Goal: Task Accomplishment & Management: Complete application form

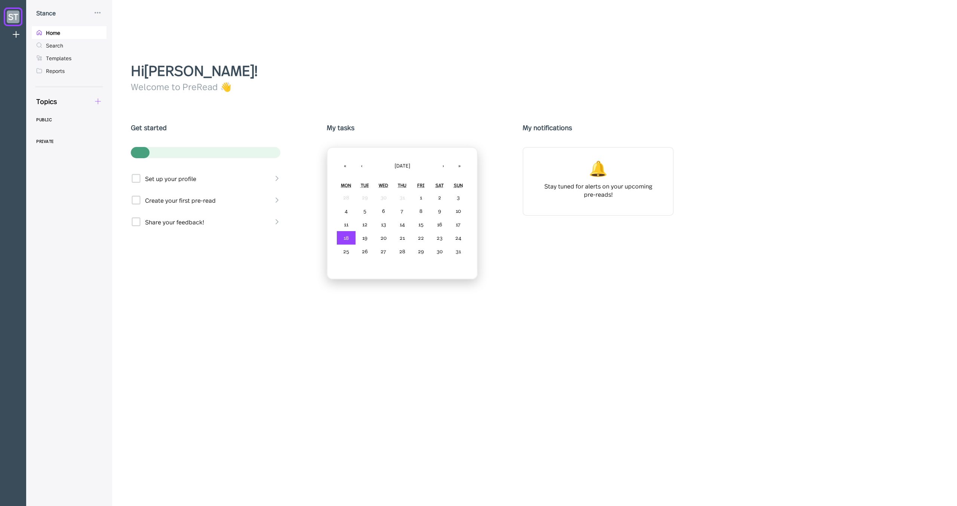
click at [101, 102] on icon at bounding box center [98, 101] width 8 height 8
click at [128, 135] on div "New Form" at bounding box center [126, 137] width 28 height 8
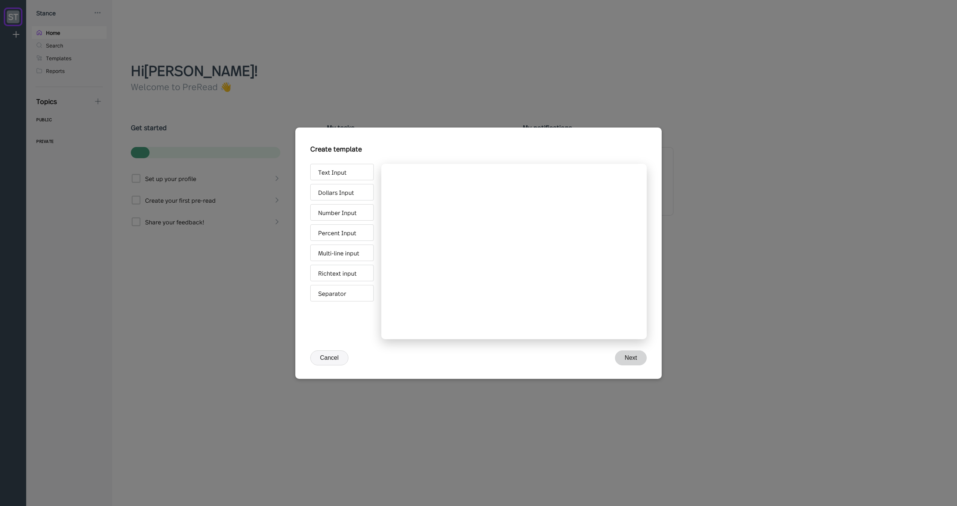
click at [358, 154] on div "Create template" at bounding box center [478, 152] width 337 height 23
click at [353, 277] on div "Richtext input" at bounding box center [342, 273] width 64 height 16
click at [423, 186] on div "Title" at bounding box center [514, 216] width 228 height 75
click at [420, 197] on input "Title" at bounding box center [427, 197] width 55 height 15
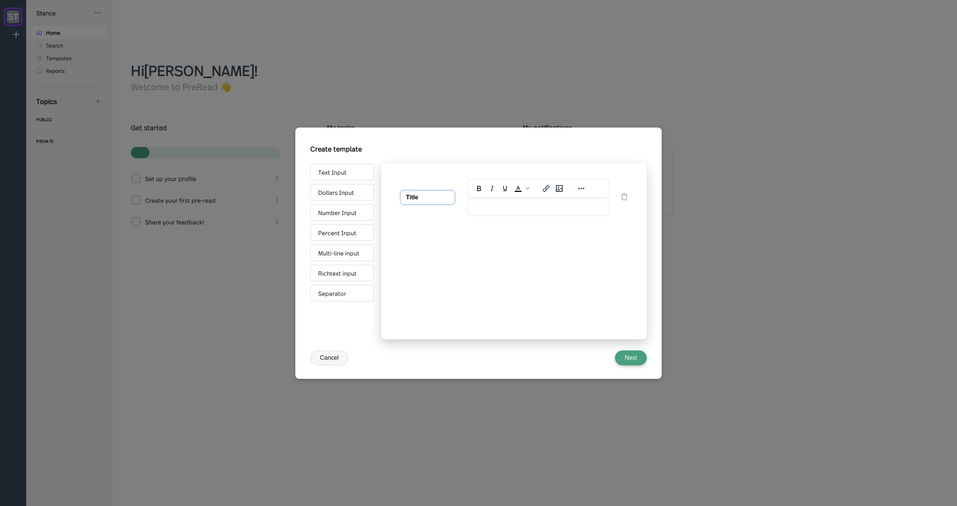
click at [420, 197] on input "Title" at bounding box center [427, 197] width 55 height 15
type input "Have you submitted all required pre-clearance requests for personal trades this…"
click at [461, 256] on div "Have you submitted all required pre-clearance requests for personal trades this…" at bounding box center [514, 251] width 266 height 175
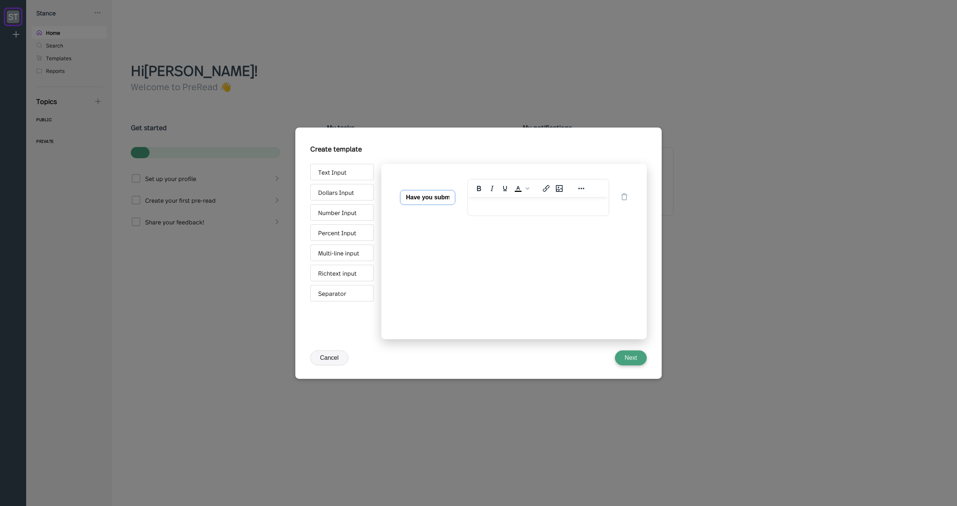
click at [438, 199] on input "Have you submitted all required pre-clearance requests for personal trades this…" at bounding box center [427, 197] width 55 height 15
click at [459, 279] on div "Have you submitted all required pre-clearance requests for personal trades this…" at bounding box center [514, 251] width 266 height 175
click at [343, 298] on div "Separator" at bounding box center [342, 293] width 64 height 16
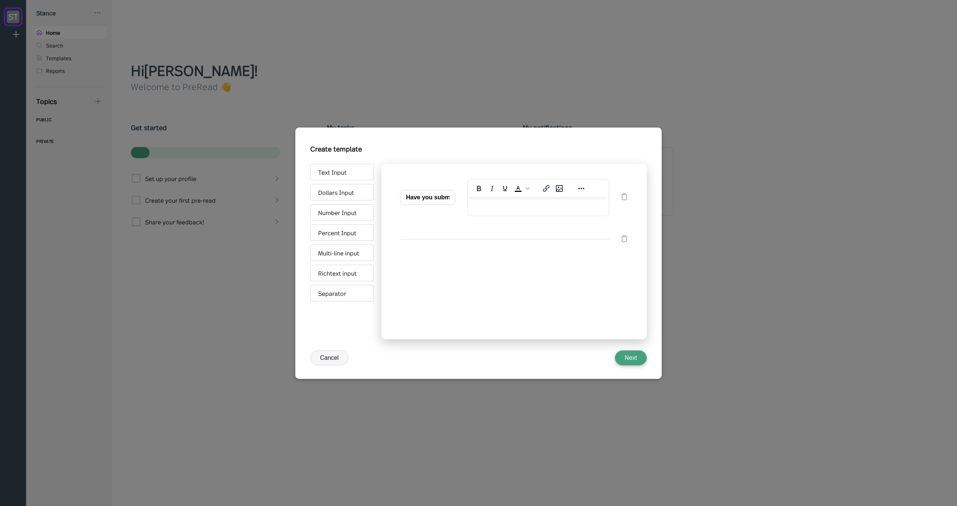
click at [497, 269] on div "Have you submitted all required pre-clearance requests for personal trades this…" at bounding box center [514, 251] width 266 height 175
click at [430, 199] on input "Have you submitted all required pre-clearance requests for personal trades this…" at bounding box center [427, 197] width 55 height 15
click at [463, 272] on div "Have you submitted all required pre-clearance requests for personal trades this…" at bounding box center [514, 251] width 266 height 175
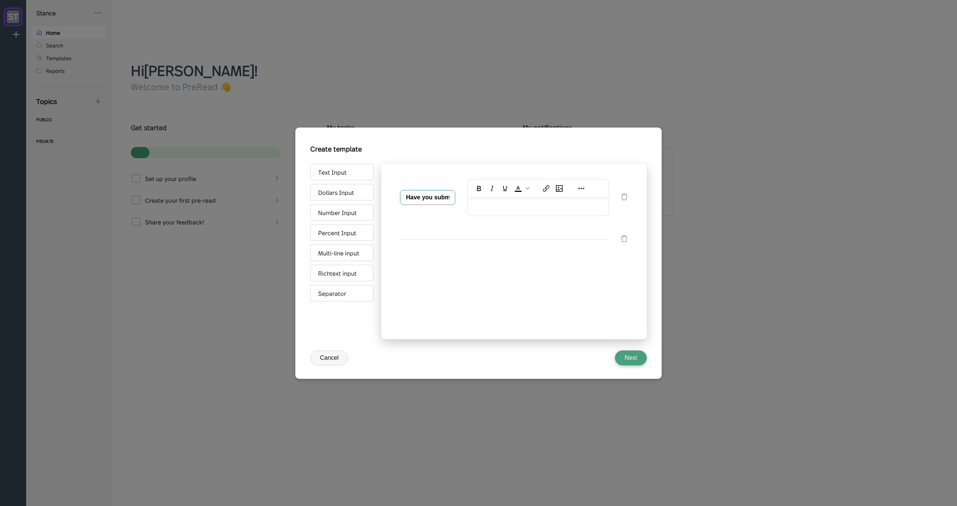
click at [437, 202] on input "Have you submitted all required pre-clearance requests for personal trades this…" at bounding box center [427, 197] width 55 height 15
click at [438, 197] on input "Have you submitted all required pre-clearance requests for personal trades this…" at bounding box center [427, 197] width 55 height 15
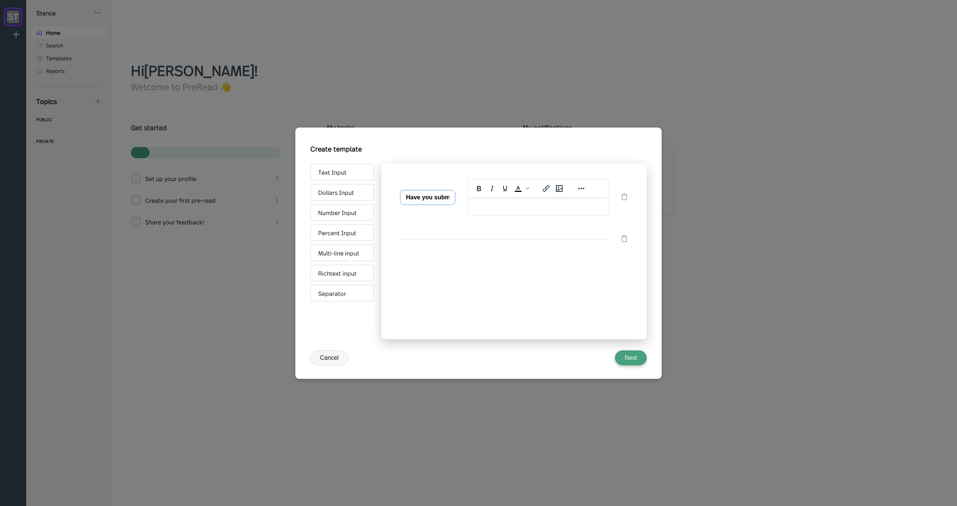
click at [437, 197] on input "Have you submitted all required pre-clearance requests for personal trades this…" at bounding box center [427, 197] width 55 height 15
click at [436, 200] on input "Have you submitted all required pre-clearance requests for personal trades this…" at bounding box center [427, 197] width 55 height 15
click at [349, 268] on div "Richtext input" at bounding box center [342, 273] width 64 height 16
click at [429, 300] on input "Title" at bounding box center [427, 302] width 55 height 15
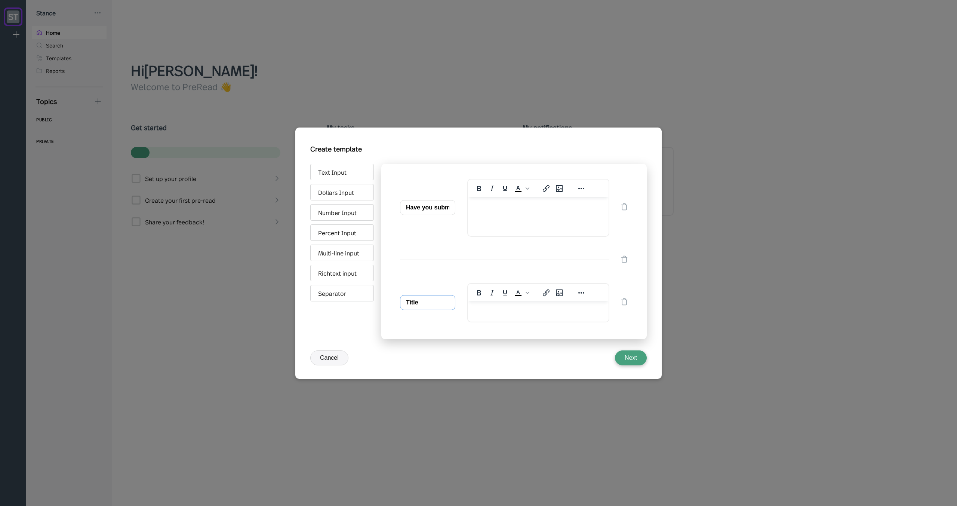
paste input "Did you engage in any personal securities transactions this month?"
type input "Did you engage in any personal securities transactions this month?"
click at [553, 272] on div "Have you submitted all required pre-clearance requests for personal trades this…" at bounding box center [514, 251] width 266 height 175
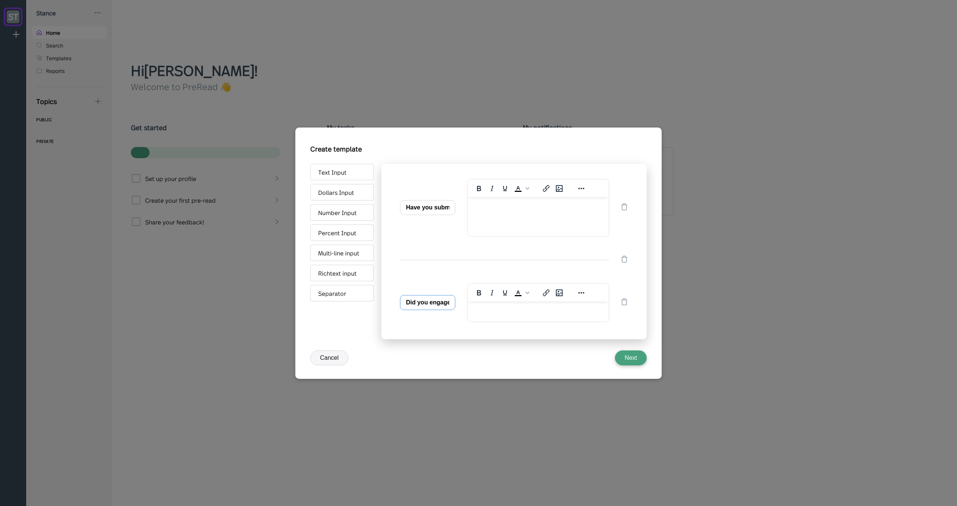
drag, startPoint x: 402, startPoint y: 303, endPoint x: 424, endPoint y: 277, distance: 34.5
click at [408, 281] on div "Did you engage in any personal securities transactions this month? To open the …" at bounding box center [514, 302] width 243 height 47
drag, startPoint x: 632, startPoint y: 287, endPoint x: 632, endPoint y: 274, distance: 13.1
click at [632, 274] on div "Have you submitted all required pre-clearance requests for personal trades this…" at bounding box center [514, 251] width 266 height 175
click at [625, 260] on icon at bounding box center [624, 258] width 7 height 7
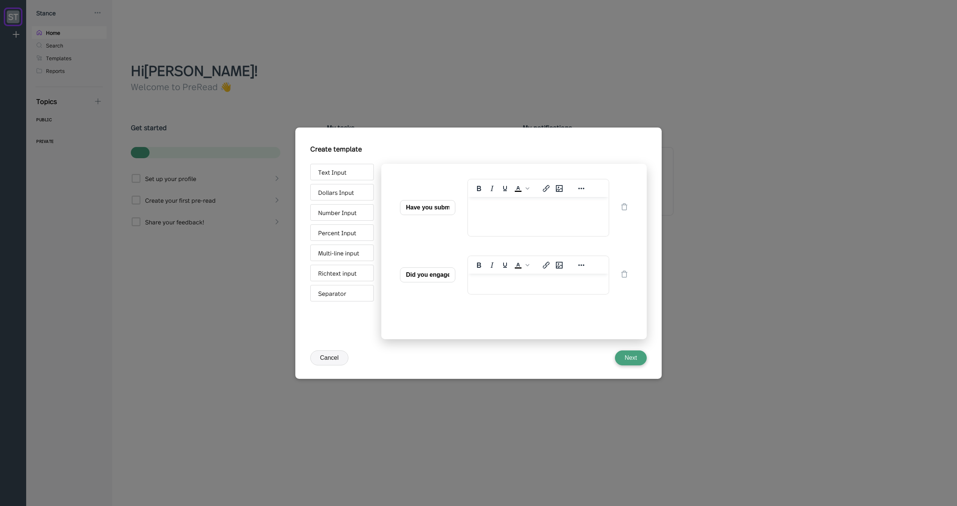
click at [432, 314] on div "Have you submitted all required pre-clearance requests for personal trades this…" at bounding box center [514, 251] width 266 height 175
click at [439, 327] on div "Have you submitted all required pre-clearance requests for personal trades this…" at bounding box center [514, 251] width 266 height 175
click at [333, 363] on button "Cancel" at bounding box center [329, 357] width 38 height 15
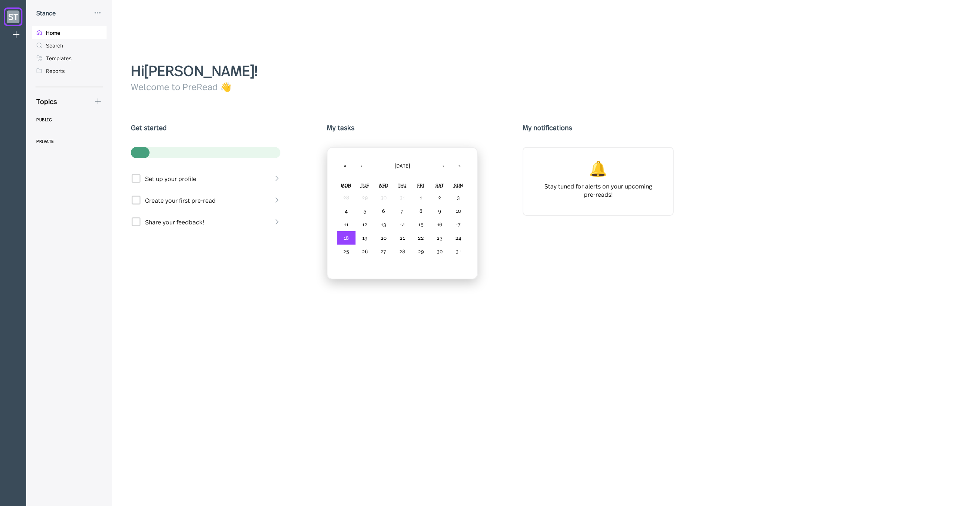
click at [238, 280] on div "Get started Set up your profile Create your first pre-read Share your feedback!…" at bounding box center [537, 205] width 813 height 164
click at [225, 96] on div "Hi [PERSON_NAME] ! Welcome to PreRead 👋 Get started Set up your profile Create …" at bounding box center [537, 283] width 813 height 446
click at [212, 72] on div "Hi [PERSON_NAME] !" at bounding box center [537, 70] width 813 height 20
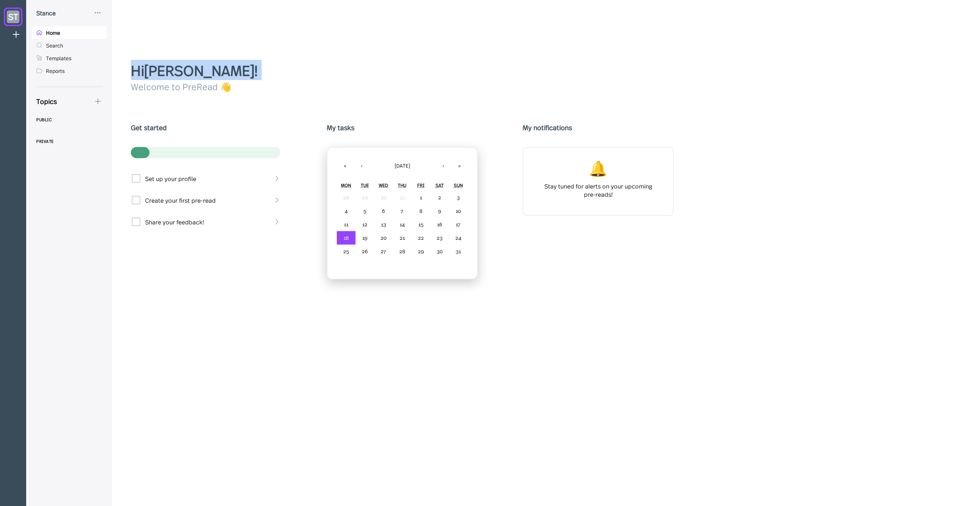
click at [205, 52] on div "Hi [PERSON_NAME] ! Welcome to PreRead 👋 Get started Set up your profile Create …" at bounding box center [537, 253] width 851 height 506
click at [62, 60] on div "Templates" at bounding box center [58, 58] width 25 height 7
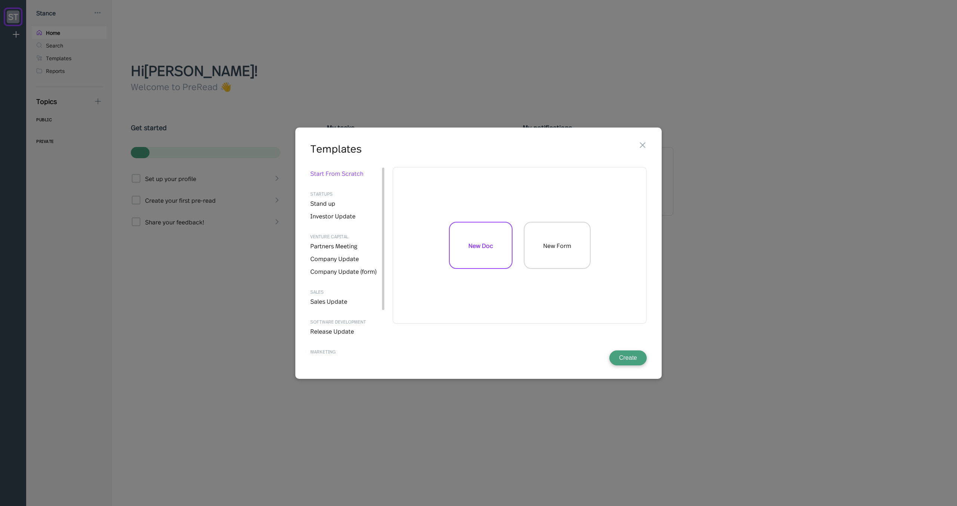
click at [184, 152] on div at bounding box center [478, 253] width 957 height 506
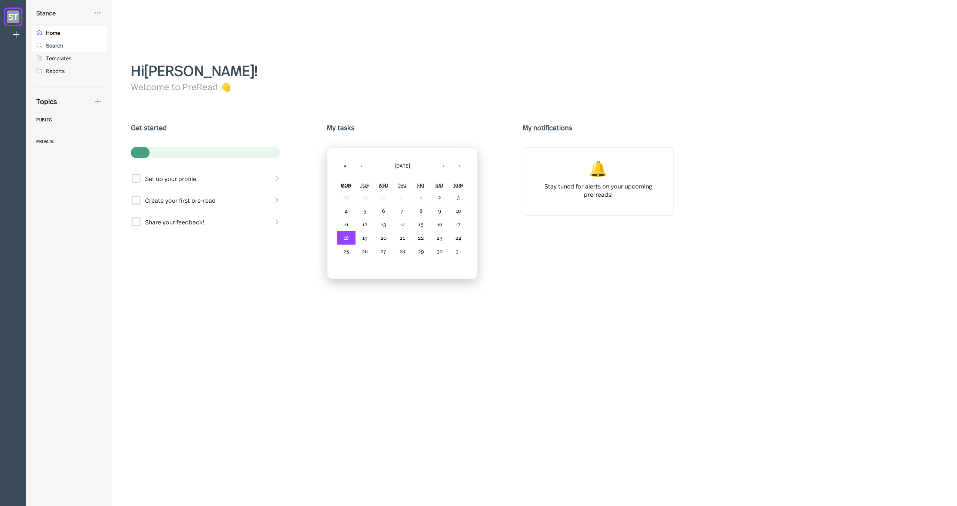
click at [84, 43] on div "Search" at bounding box center [69, 45] width 75 height 13
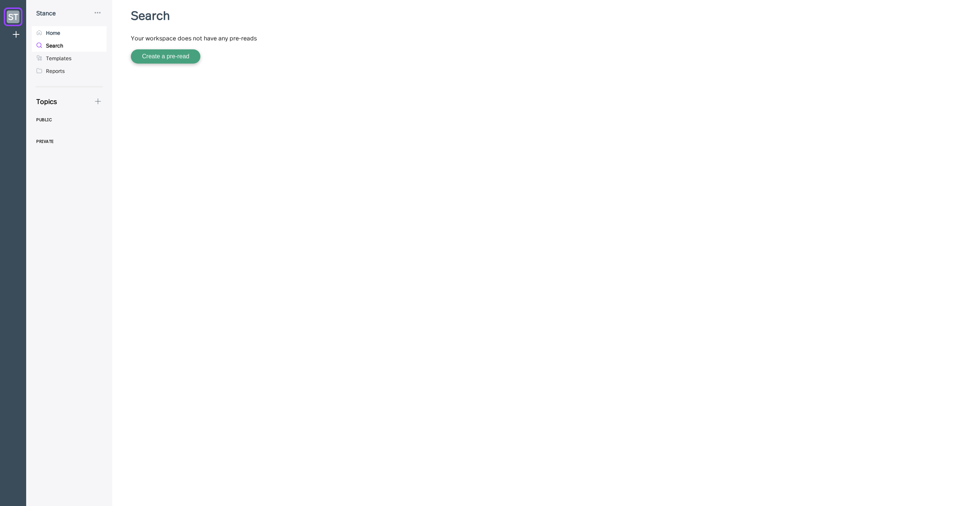
click at [81, 36] on div "Home" at bounding box center [69, 32] width 75 height 13
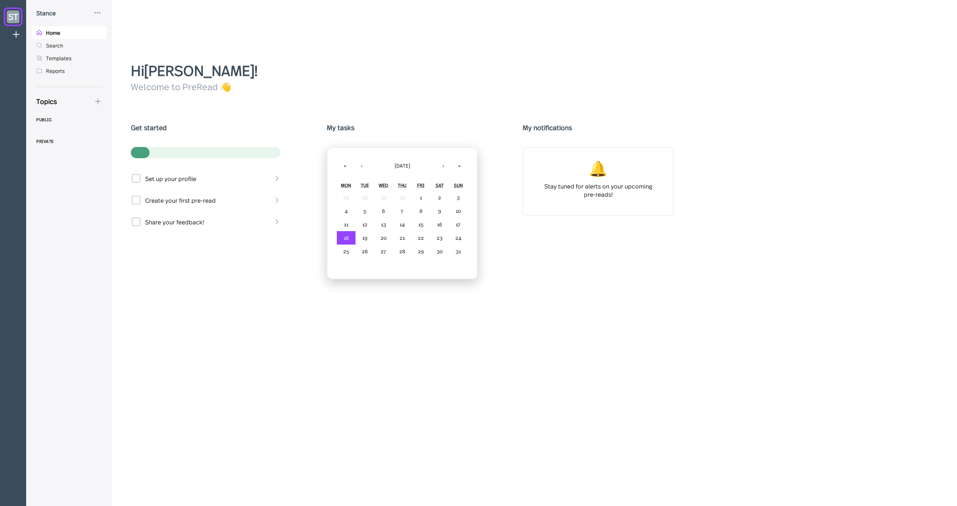
click at [159, 50] on div "Hi [PERSON_NAME] ! Welcome to PreRead 👋 Get started Set up your profile Create …" at bounding box center [537, 253] width 851 height 506
click at [104, 12] on div "Stance" at bounding box center [69, 12] width 75 height 9
click at [95, 11] on icon at bounding box center [97, 12] width 9 height 9
click at [179, 15] on div at bounding box center [478, 253] width 957 height 506
click at [254, 37] on div "Hi [PERSON_NAME] ! Welcome to PreRead 👋 Get started Set up your profile Create …" at bounding box center [537, 253] width 851 height 506
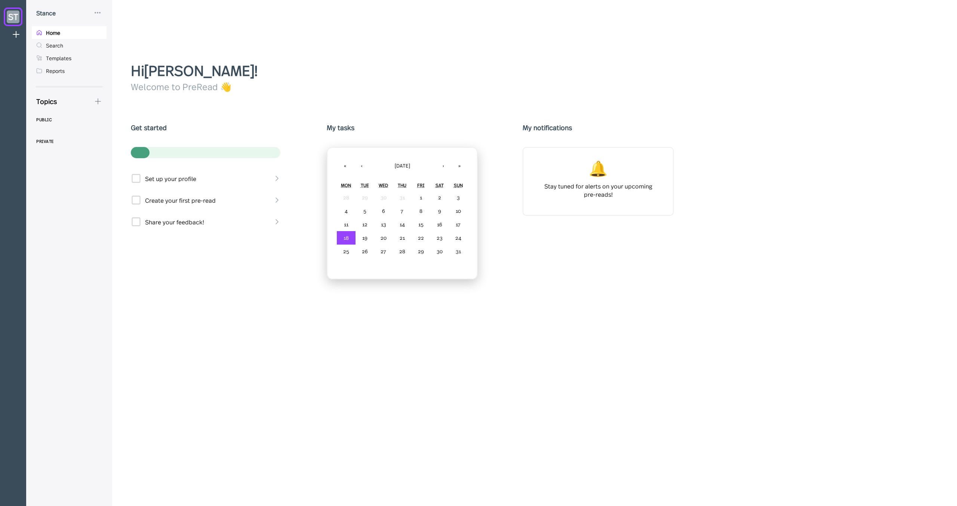
click at [258, 64] on div "Hi [PERSON_NAME] !" at bounding box center [537, 70] width 813 height 20
click at [90, 101] on div "Topics" at bounding box center [67, 100] width 70 height 9
click at [98, 101] on icon at bounding box center [98, 101] width 8 height 8
